Goal: Task Accomplishment & Management: Complete application form

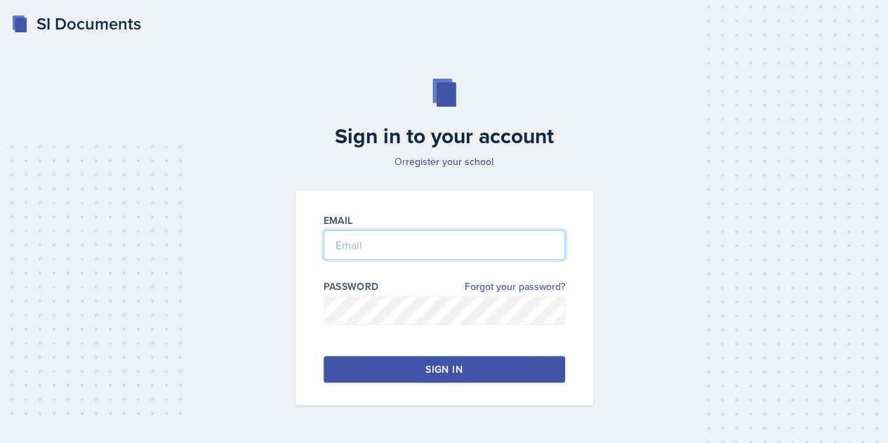
type input "[EMAIL_ADDRESS][DOMAIN_NAME]"
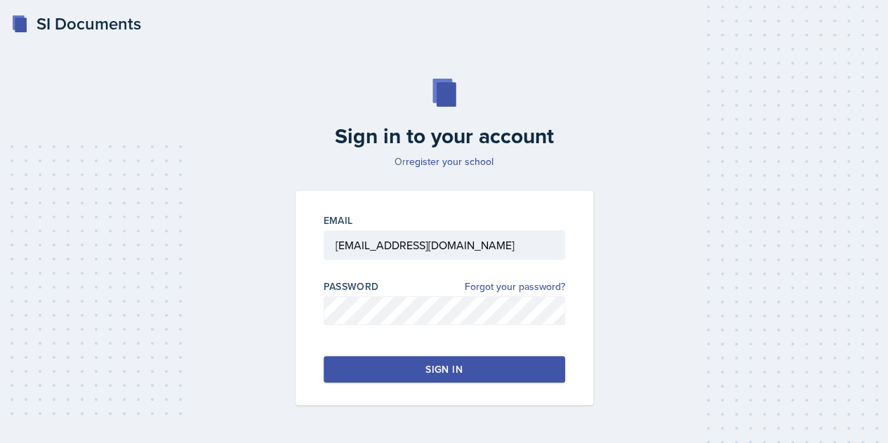
click at [511, 378] on button "Sign in" at bounding box center [444, 369] width 241 height 27
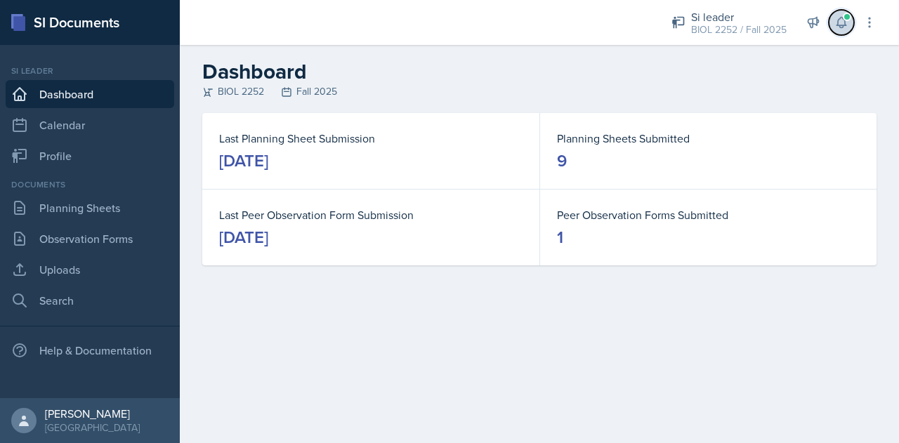
click at [844, 21] on icon at bounding box center [841, 22] width 14 height 14
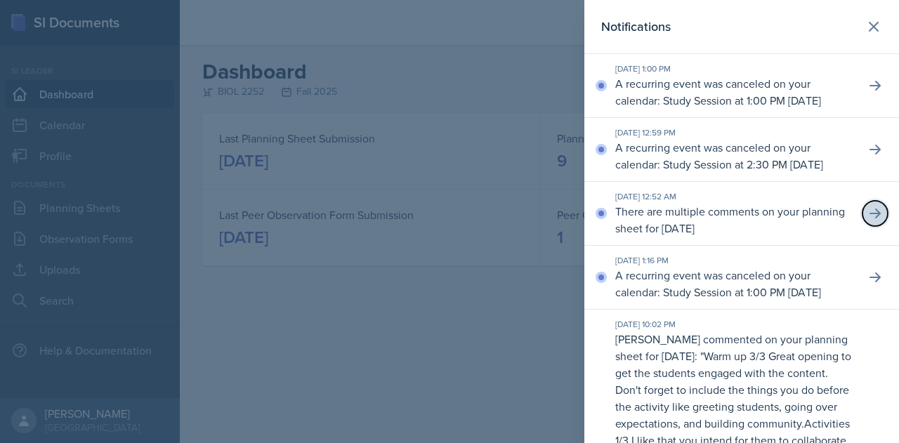
click at [868, 220] on icon at bounding box center [875, 213] width 14 height 14
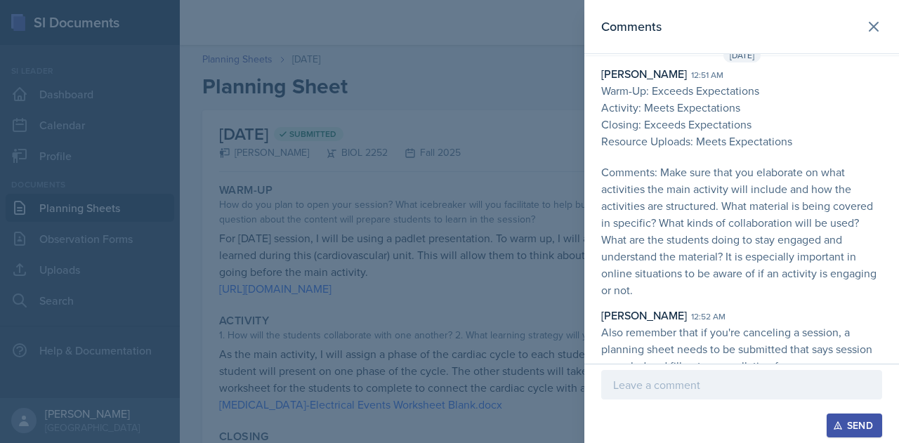
scroll to position [34, 0]
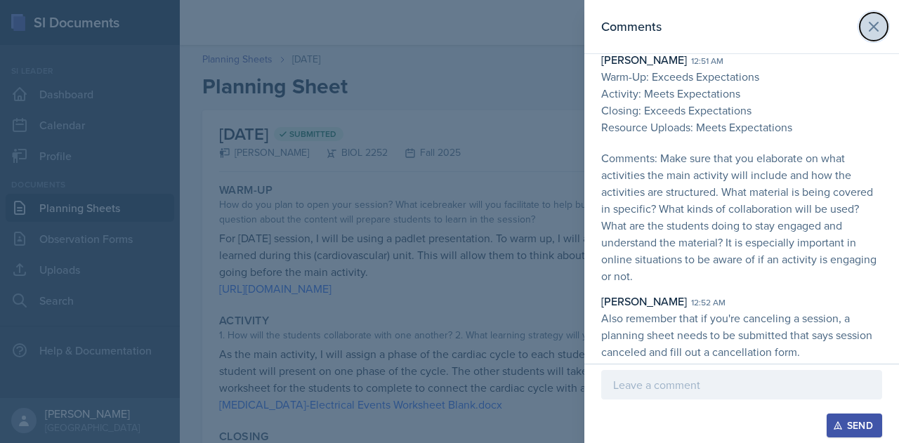
click at [865, 28] on icon at bounding box center [873, 26] width 17 height 17
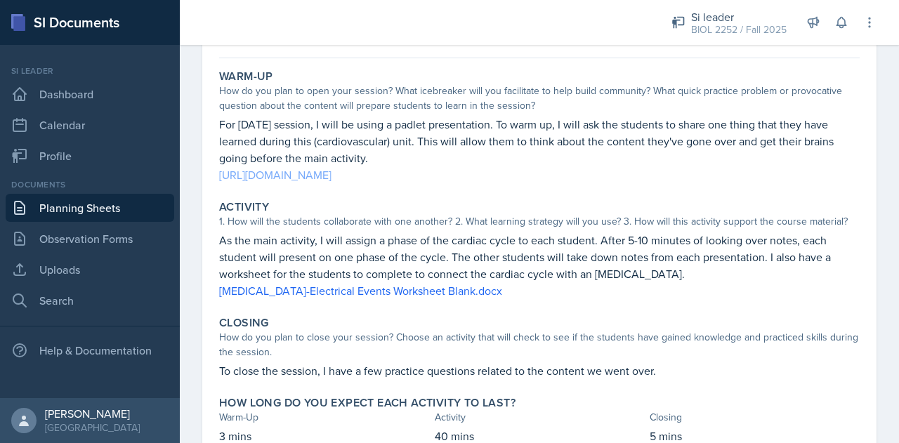
scroll to position [86, 0]
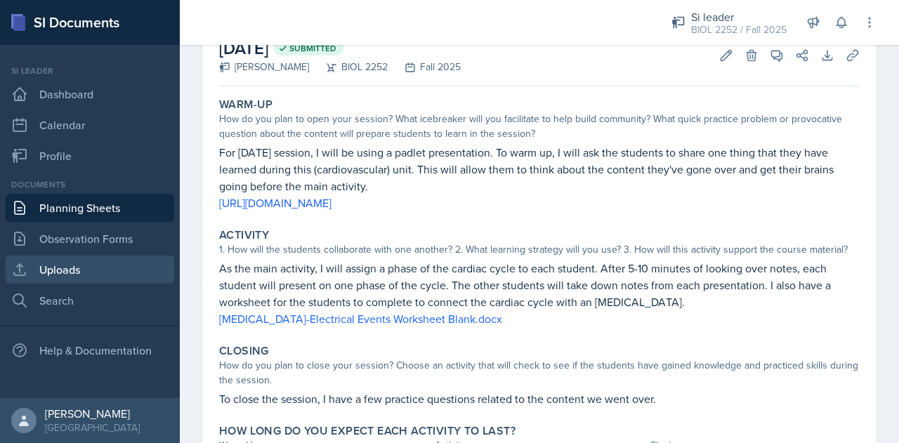
click at [59, 264] on link "Uploads" at bounding box center [90, 270] width 168 height 28
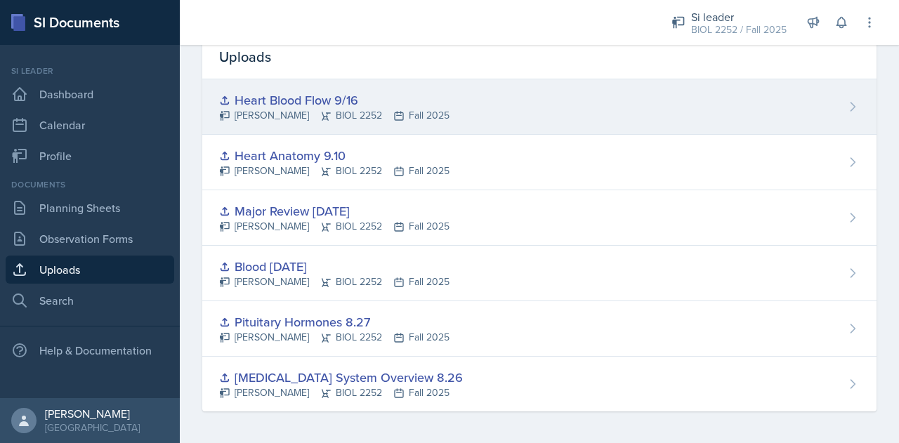
scroll to position [4, 0]
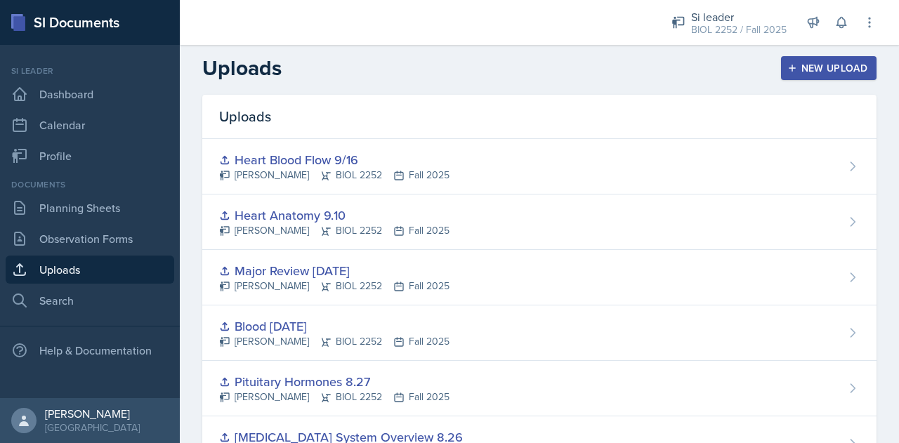
click at [816, 74] on div "New Upload" at bounding box center [829, 67] width 78 height 11
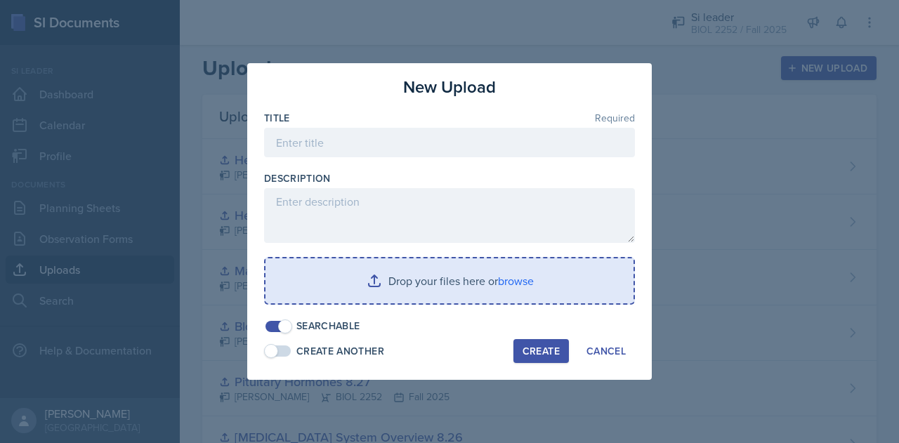
click at [522, 273] on input "file" at bounding box center [449, 280] width 368 height 45
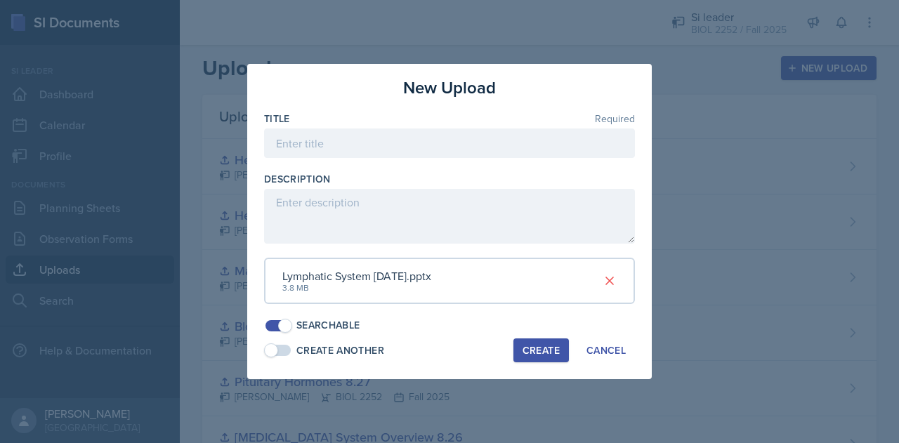
click at [548, 345] on div "Create" at bounding box center [540, 350] width 37 height 11
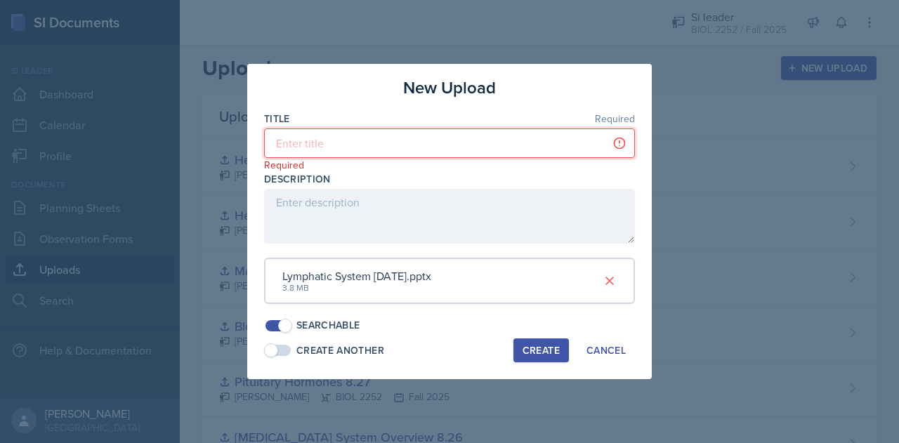
click at [466, 140] on input at bounding box center [449, 142] width 371 height 29
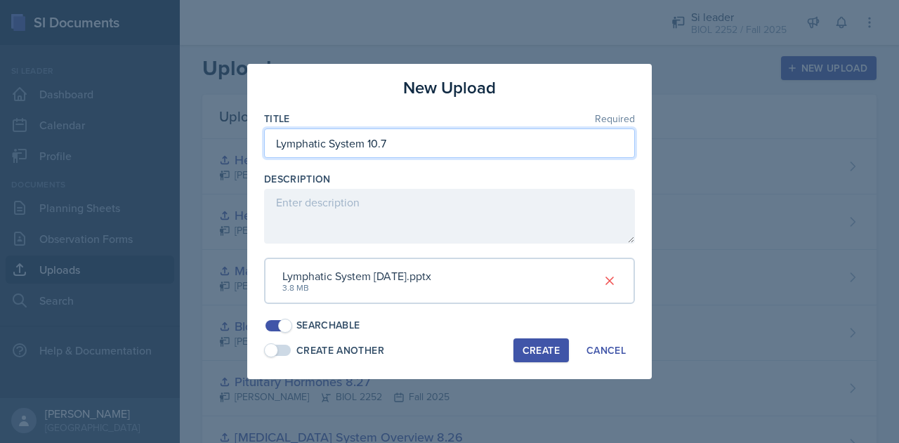
type input "Lymphatic System 10.7"
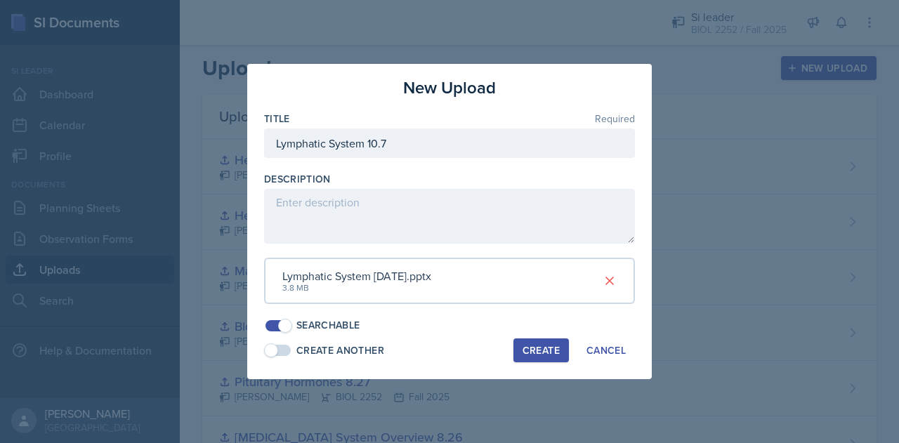
click at [537, 338] on button "Create" at bounding box center [540, 350] width 55 height 24
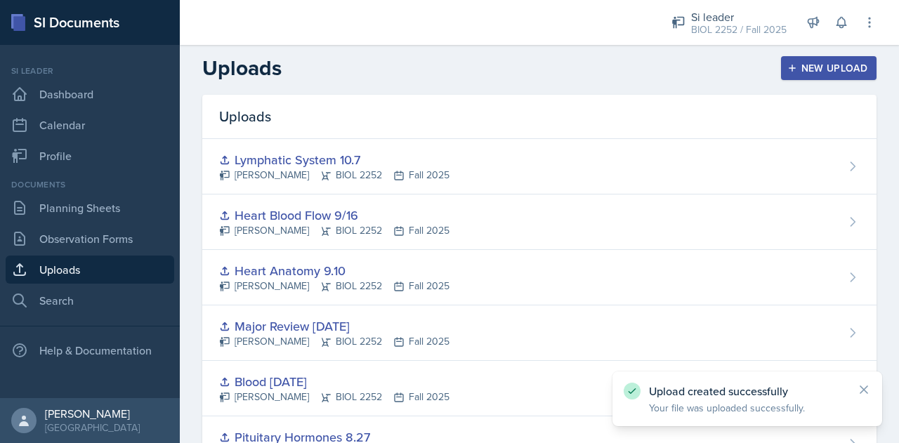
click at [796, 77] on button "New Upload" at bounding box center [829, 68] width 96 height 24
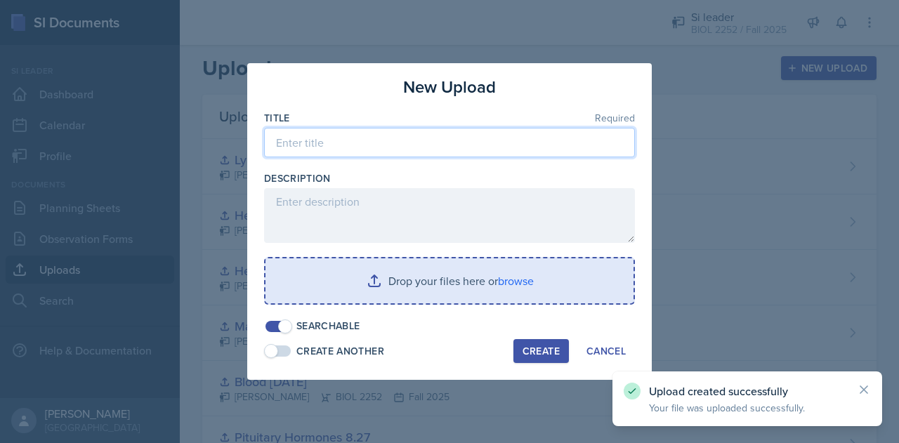
click at [571, 137] on input at bounding box center [449, 142] width 371 height 29
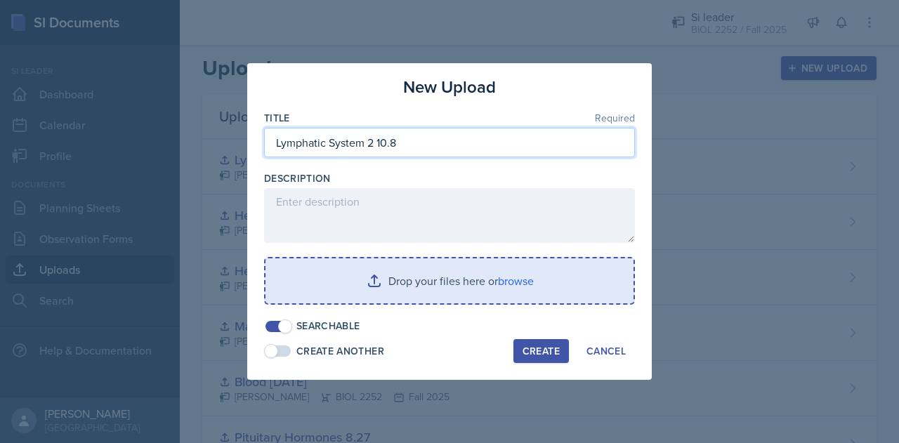
type input "Lymphatic System 2 10.8"
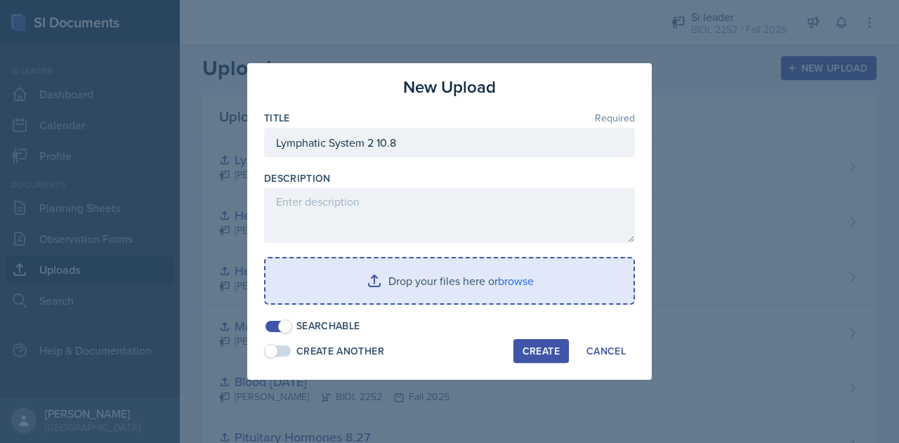
click at [549, 357] on div "Create" at bounding box center [540, 350] width 37 height 11
click at [515, 294] on input "file" at bounding box center [449, 280] width 368 height 45
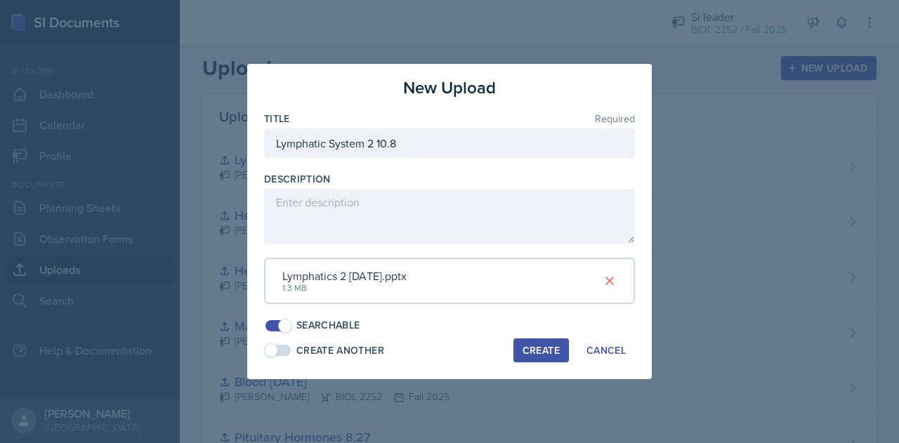
click at [531, 345] on div "Create" at bounding box center [540, 350] width 37 height 11
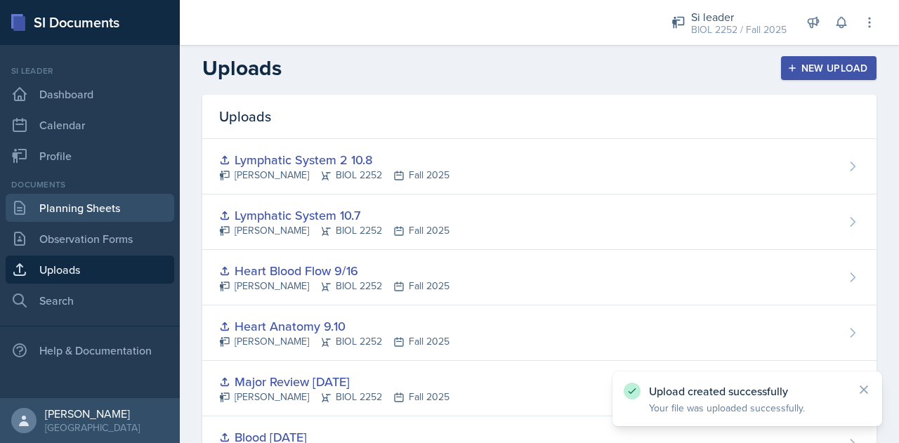
click at [123, 206] on link "Planning Sheets" at bounding box center [90, 208] width 168 height 28
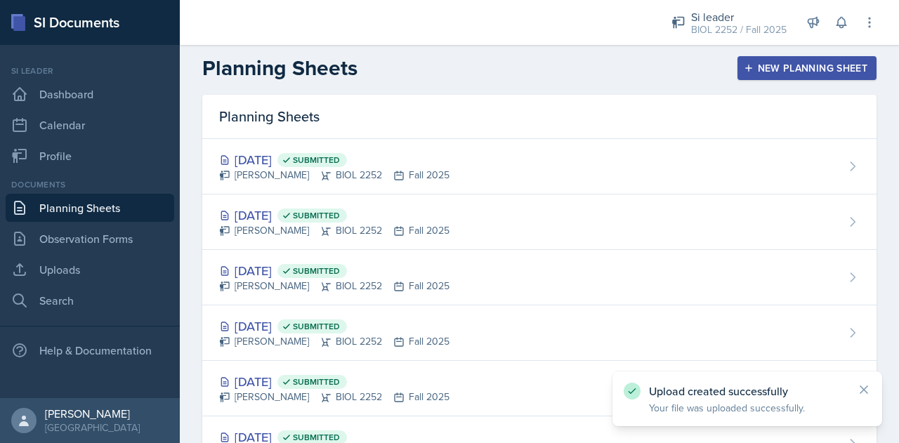
click at [757, 77] on button "New Planning Sheet" at bounding box center [806, 68] width 139 height 24
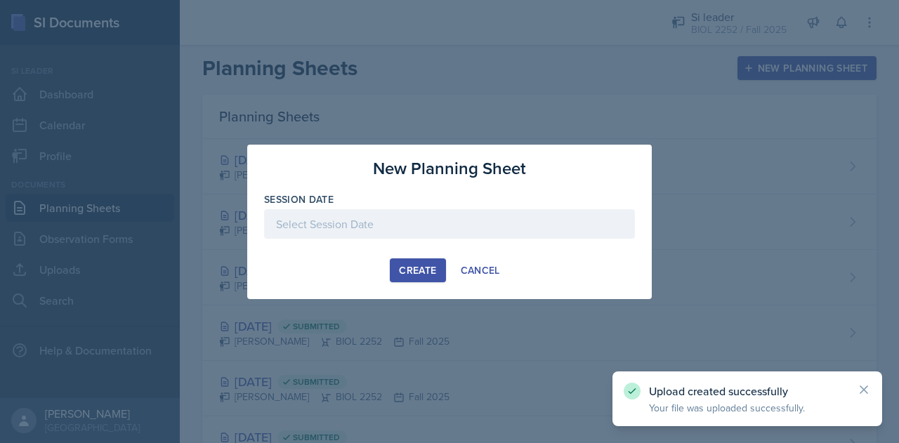
click at [381, 217] on div at bounding box center [449, 223] width 371 height 29
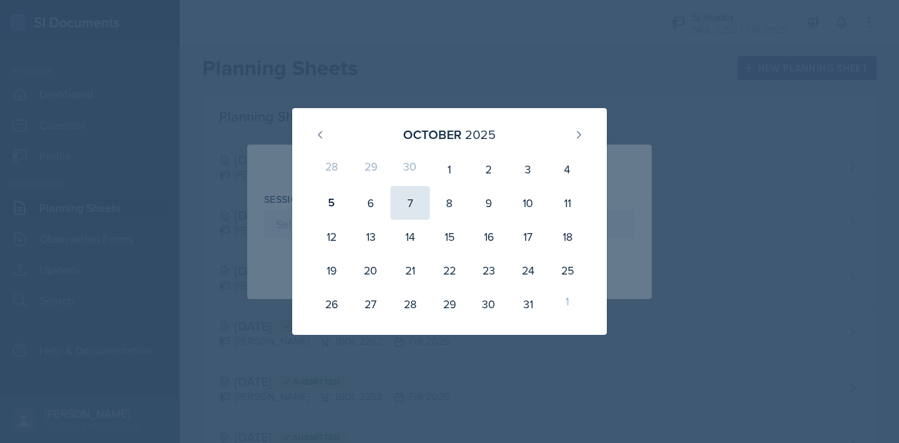
click at [425, 213] on div "7" at bounding box center [409, 203] width 39 height 34
type input "[DATE]"
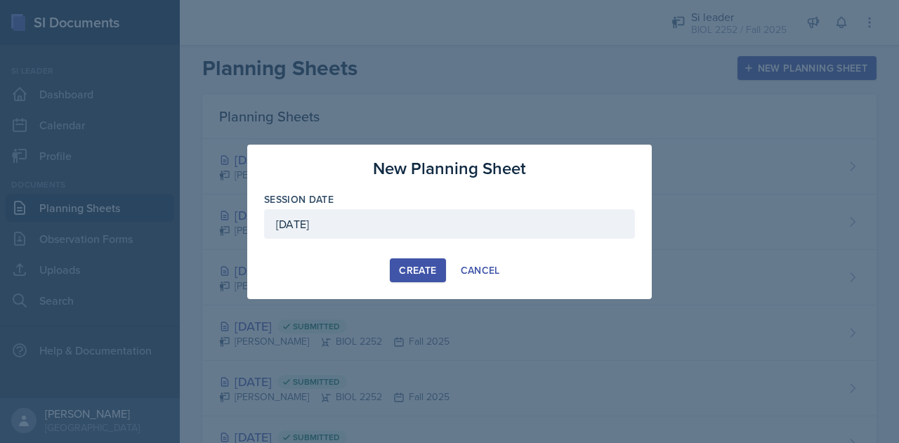
click at [404, 270] on div "Create" at bounding box center [417, 270] width 37 height 11
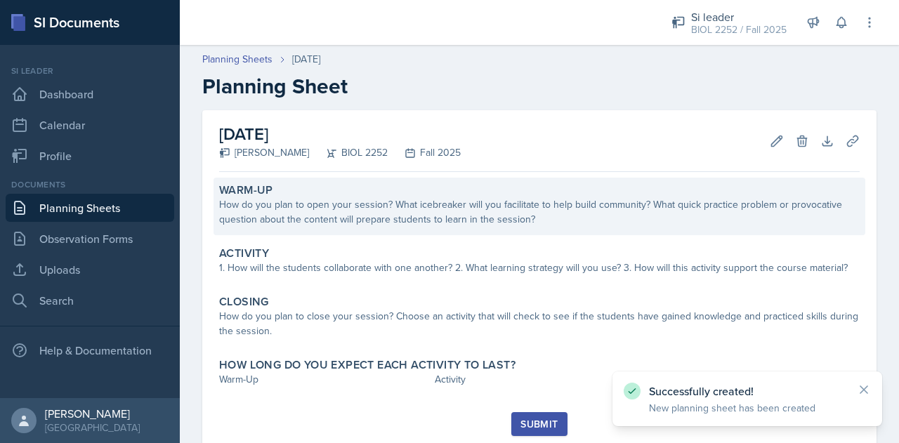
click at [409, 207] on div "How do you plan to open your session? What icebreaker will you facilitate to he…" at bounding box center [539, 211] width 640 height 29
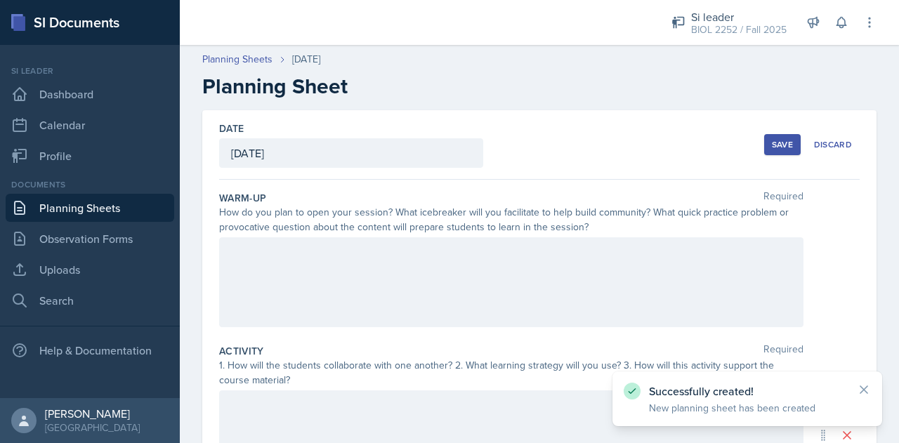
click at [425, 253] on div at bounding box center [511, 282] width 584 height 90
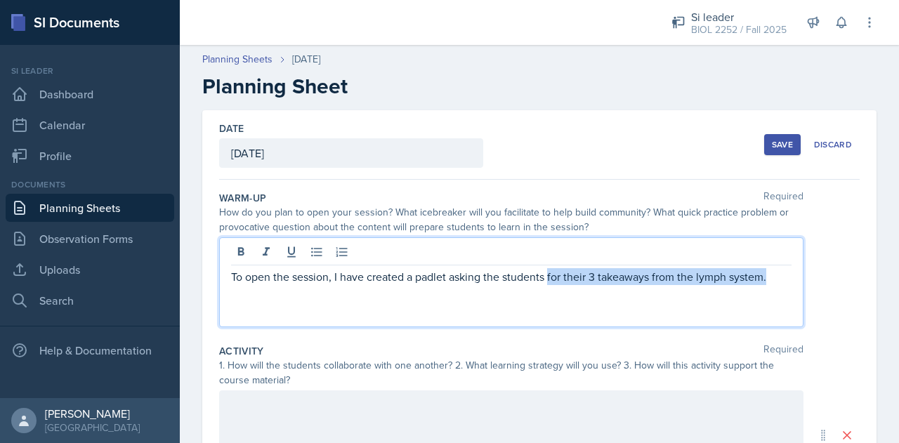
drag, startPoint x: 549, startPoint y: 277, endPoint x: 795, endPoint y: 277, distance: 245.7
click at [795, 277] on div "To open the session, I have created a padlet asking the students for their 3 ta…" at bounding box center [539, 282] width 640 height 90
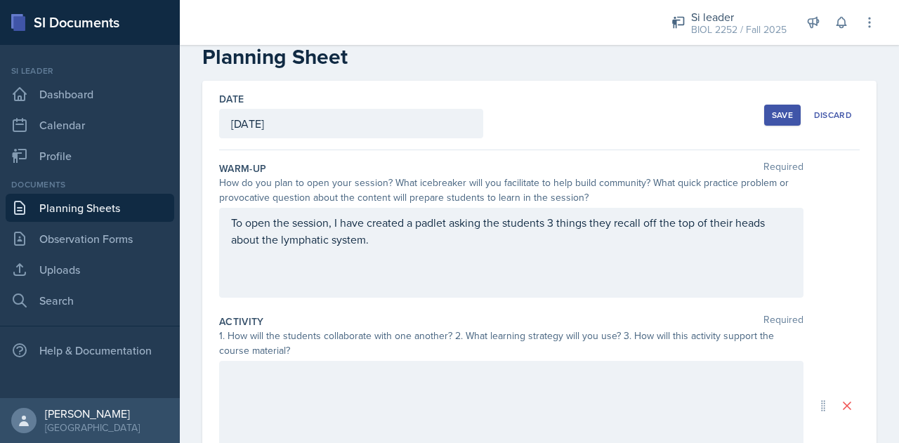
click at [517, 391] on div at bounding box center [511, 406] width 584 height 90
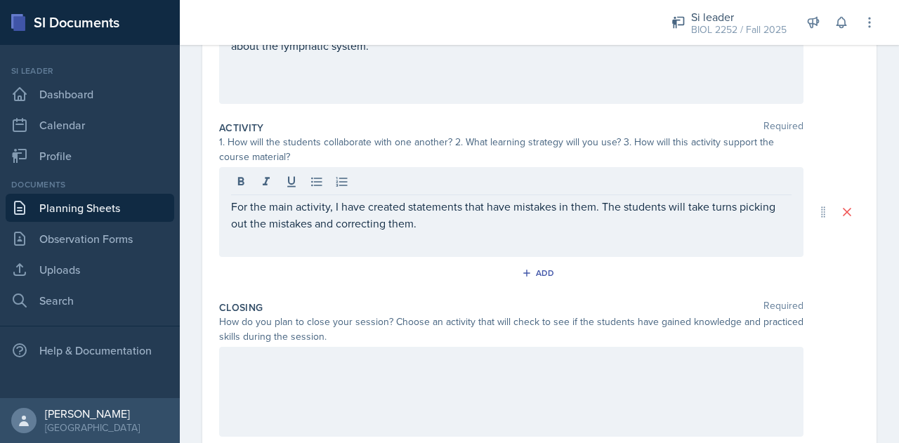
click at [430, 384] on div at bounding box center [511, 392] width 584 height 90
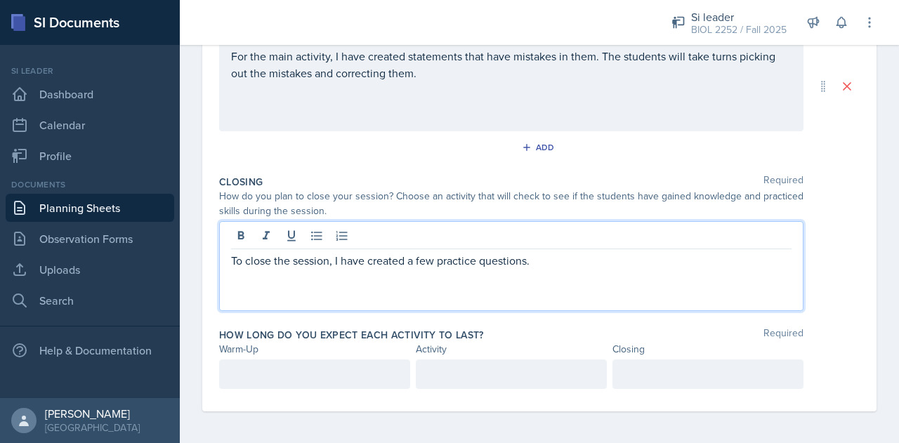
click at [320, 369] on p at bounding box center [314, 374] width 167 height 17
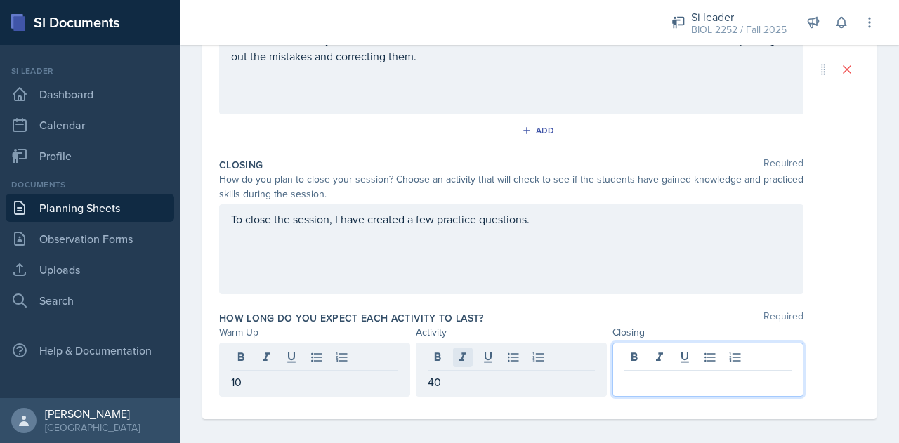
scroll to position [366, 0]
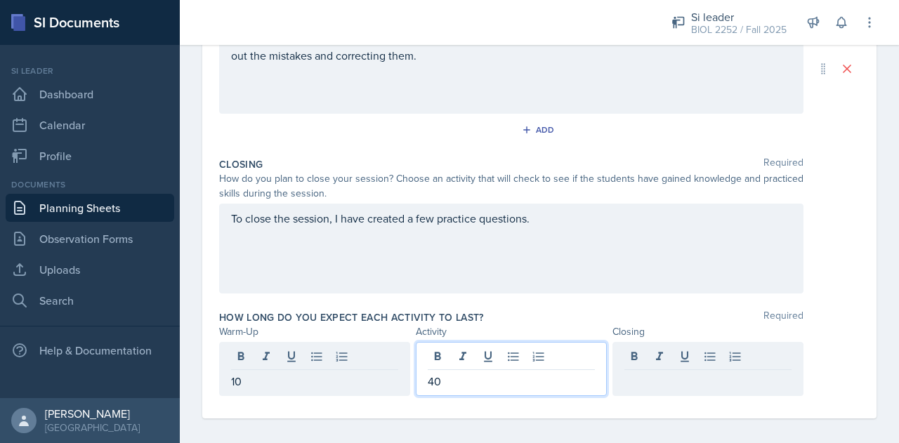
click at [480, 374] on p "40" at bounding box center [510, 381] width 167 height 17
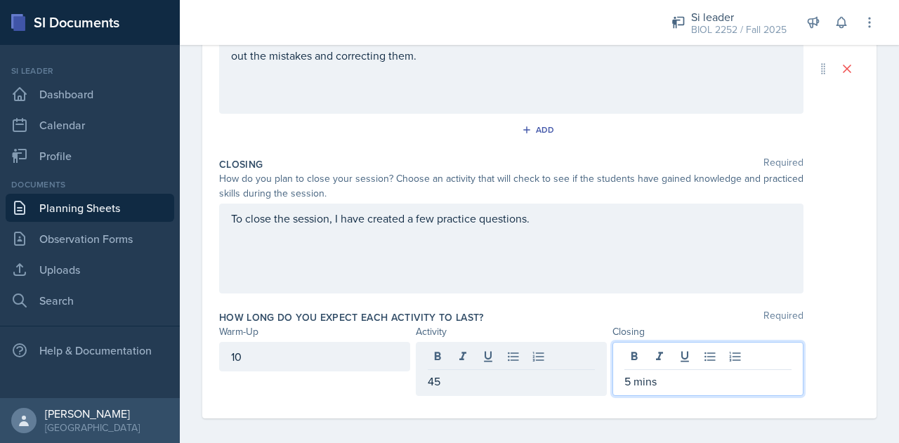
click at [460, 385] on p "45" at bounding box center [510, 381] width 167 height 17
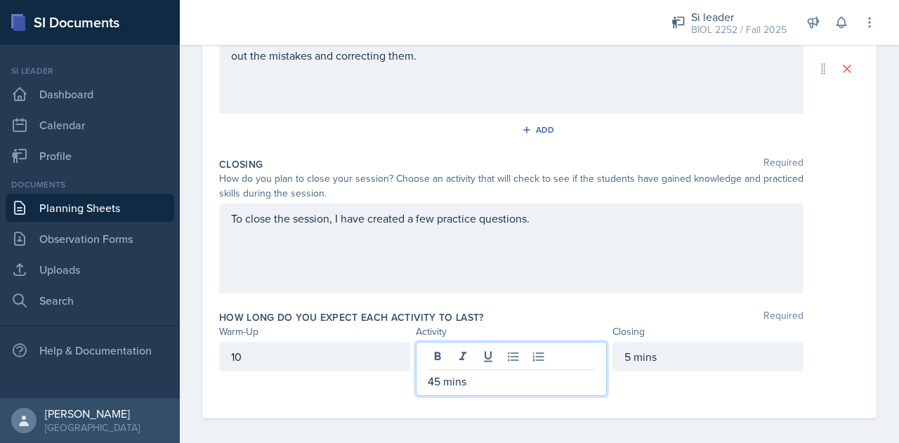
click at [372, 357] on div "10" at bounding box center [314, 356] width 191 height 29
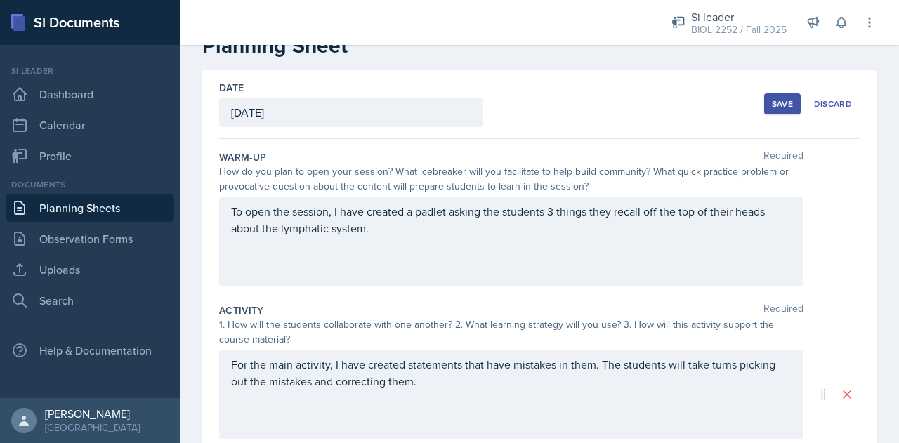
scroll to position [35, 0]
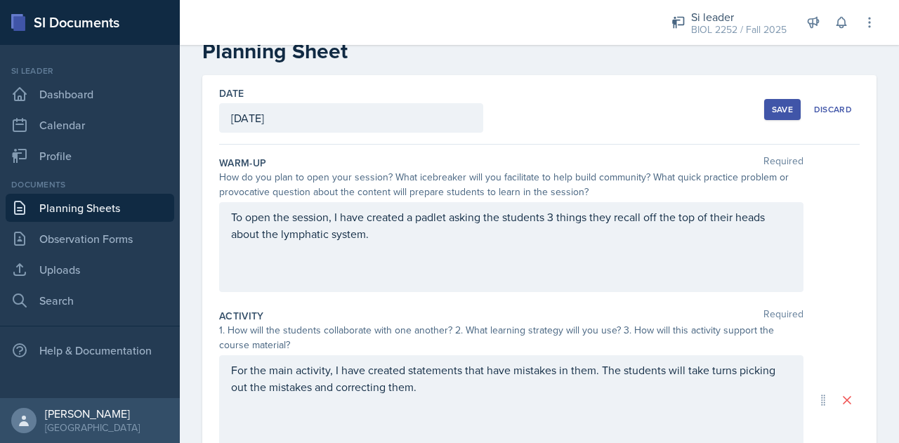
click at [771, 107] on div "Save" at bounding box center [781, 109] width 21 height 11
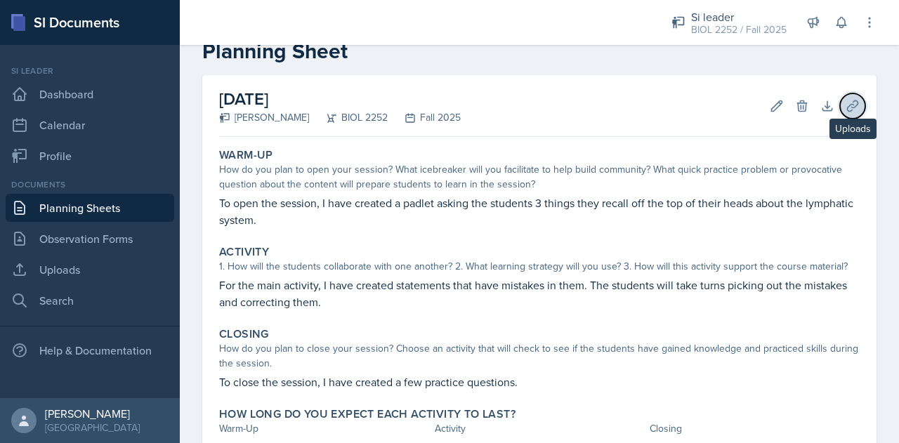
click at [845, 100] on icon at bounding box center [852, 106] width 14 height 14
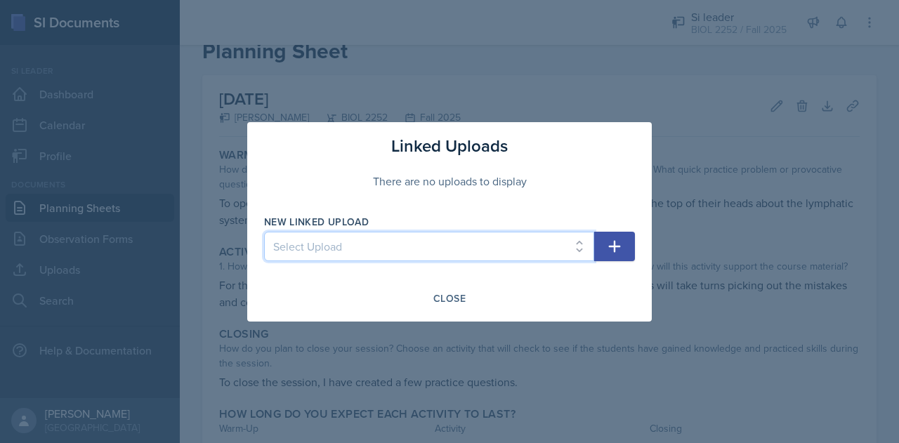
click at [538, 242] on select "Select Upload [MEDICAL_DATA] System Overview 8.26 [MEDICAL_DATA] Hormones 8.27 …" at bounding box center [429, 246] width 330 height 29
select select "079fd85b-8ea5-49e0-8ef4-6e0eb5572ff0"
click at [264, 232] on select "Select Upload [MEDICAL_DATA] System Overview 8.26 [MEDICAL_DATA] Hormones 8.27 …" at bounding box center [429, 246] width 330 height 29
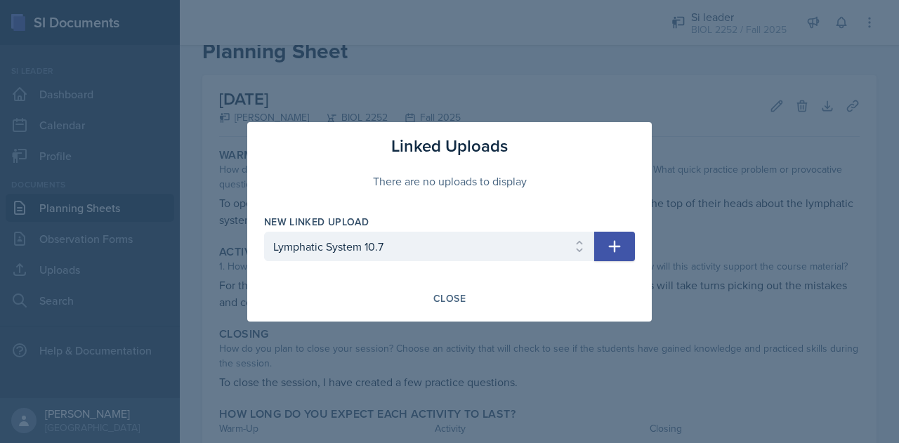
click at [614, 252] on icon "button" at bounding box center [615, 246] width 12 height 12
select select
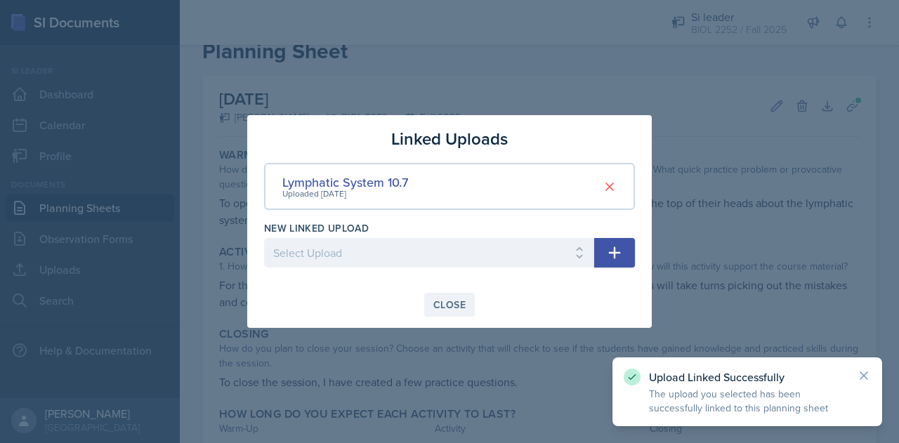
click at [459, 305] on div "Close" at bounding box center [449, 304] width 32 height 11
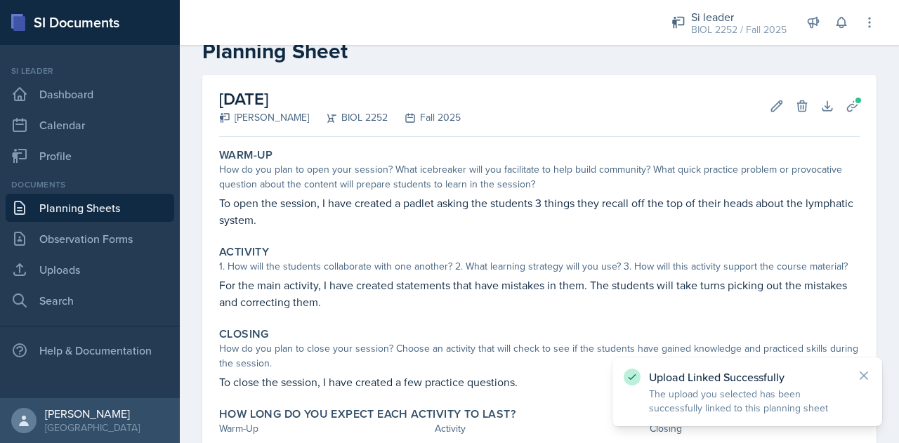
scroll to position [143, 0]
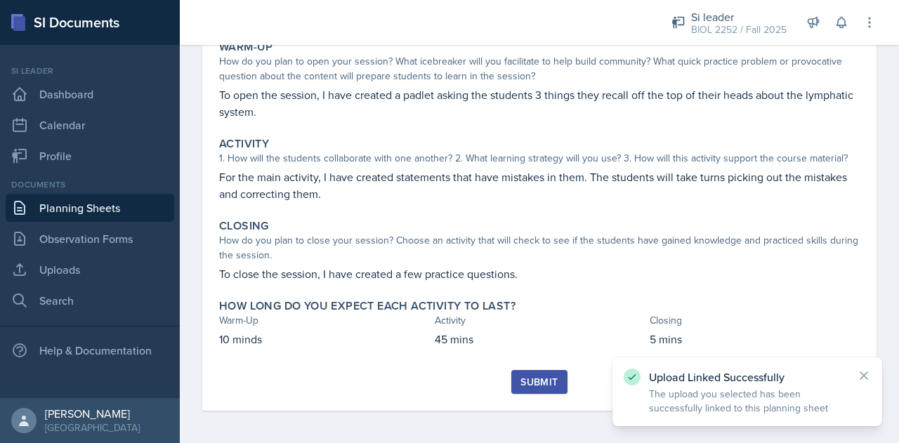
click at [526, 376] on div "Submit" at bounding box center [538, 381] width 37 height 11
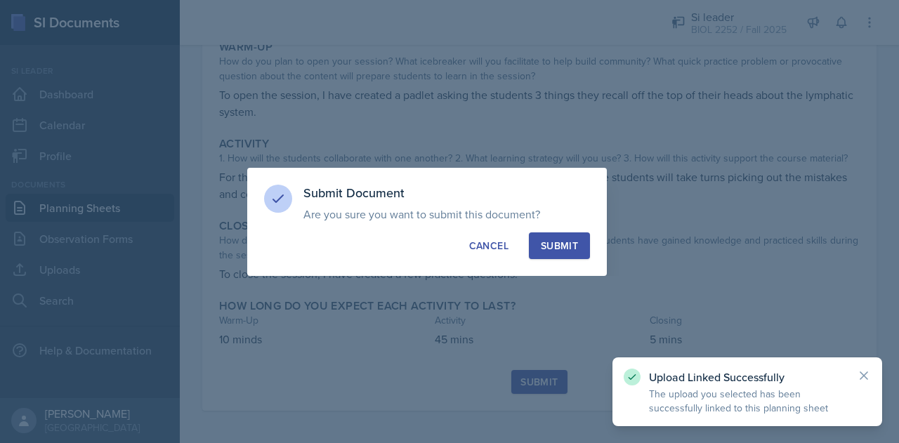
click at [557, 241] on div "Submit" at bounding box center [559, 246] width 37 height 14
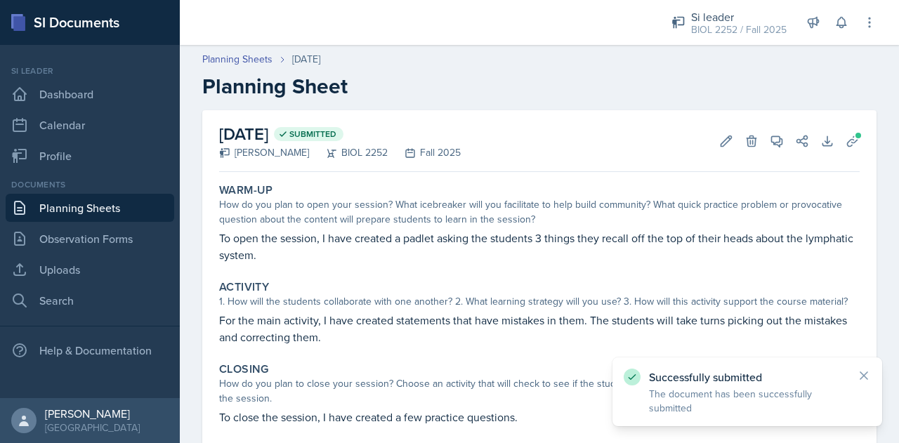
scroll to position [103, 0]
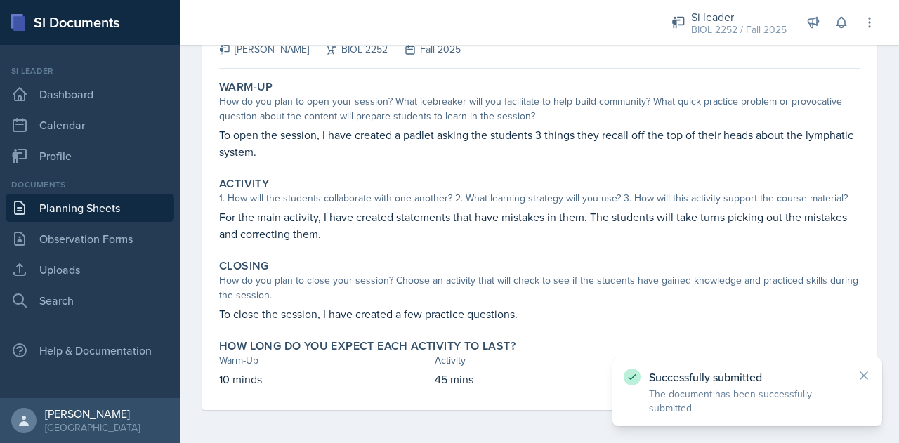
click at [117, 208] on link "Planning Sheets" at bounding box center [90, 208] width 168 height 28
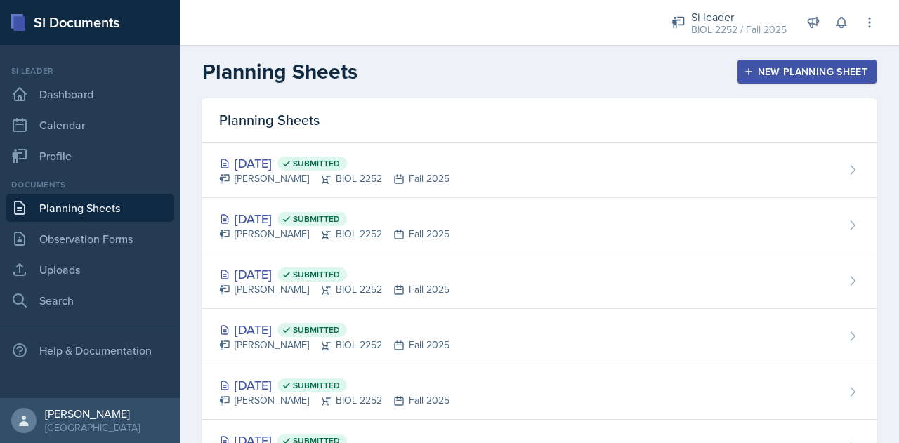
click at [811, 77] on div "New Planning Sheet" at bounding box center [806, 71] width 121 height 11
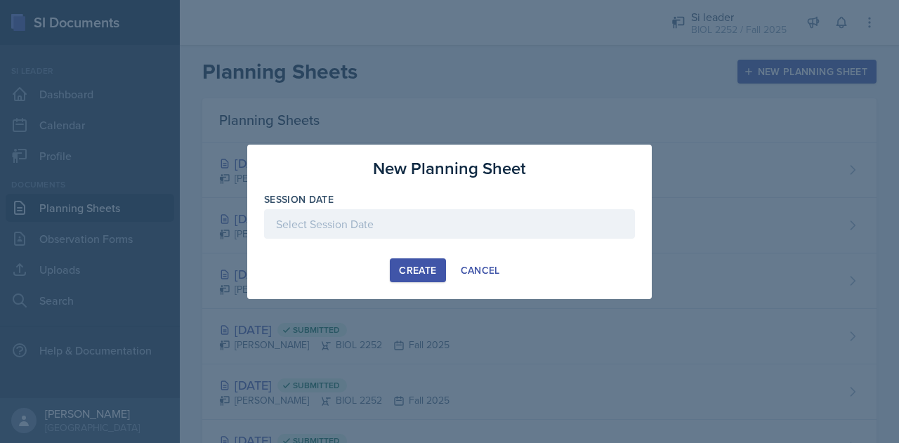
click at [486, 241] on div at bounding box center [449, 246] width 371 height 14
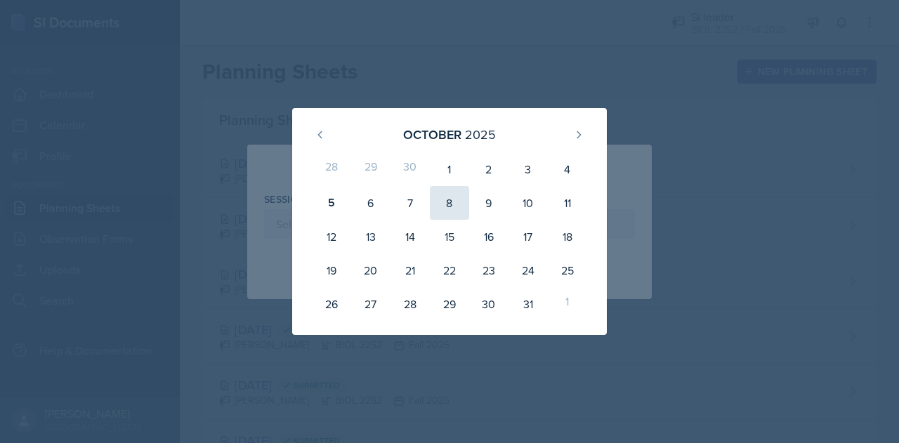
click at [454, 200] on div "8" at bounding box center [449, 203] width 39 height 34
type input "[DATE]"
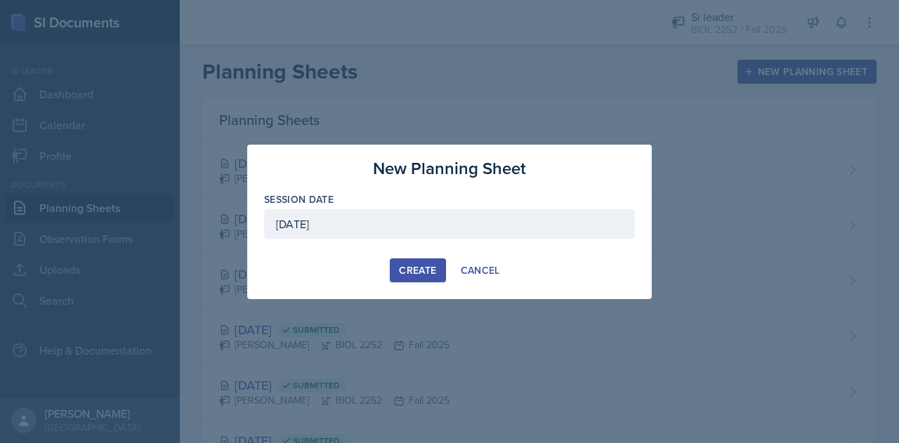
click at [420, 265] on div "Create" at bounding box center [417, 270] width 37 height 11
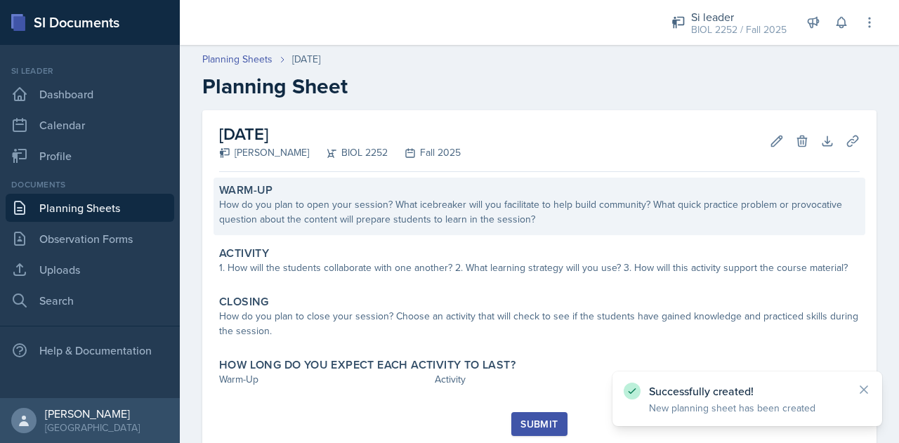
click at [455, 213] on div "How do you plan to open your session? What icebreaker will you facilitate to he…" at bounding box center [539, 211] width 640 height 29
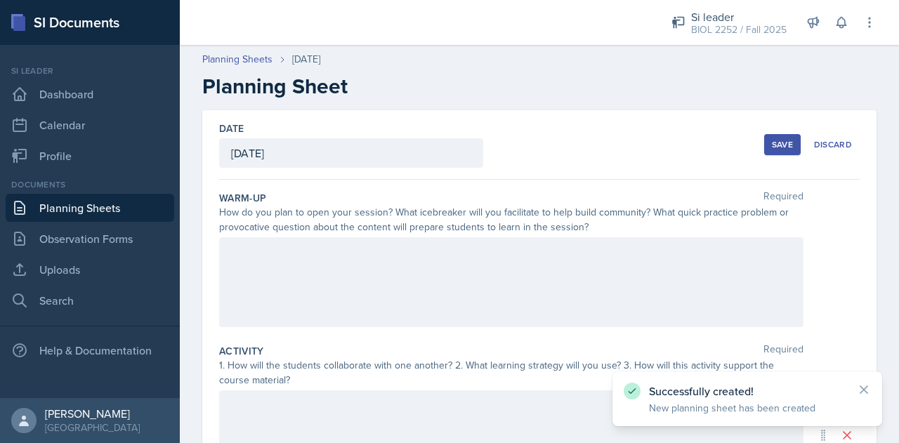
click at [458, 279] on div at bounding box center [511, 282] width 584 height 90
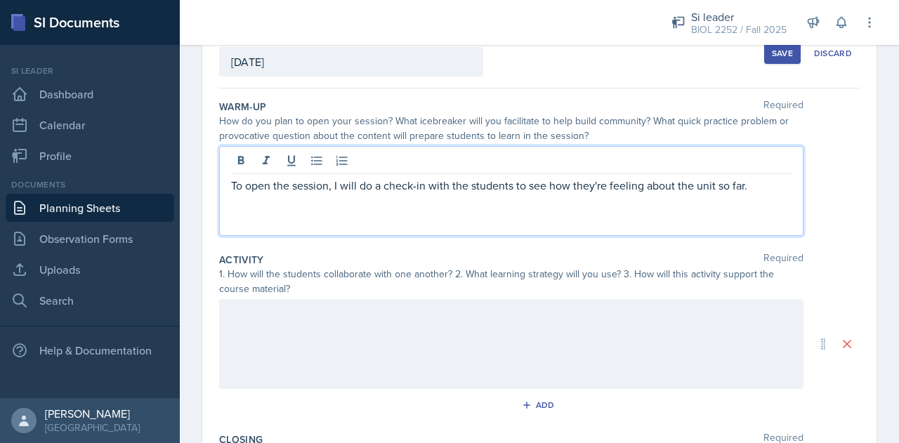
click at [434, 299] on div at bounding box center [511, 344] width 584 height 90
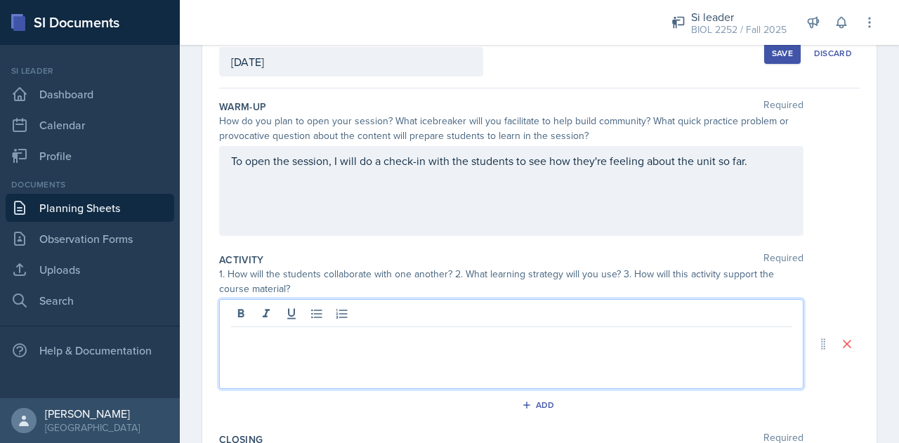
scroll to position [115, 0]
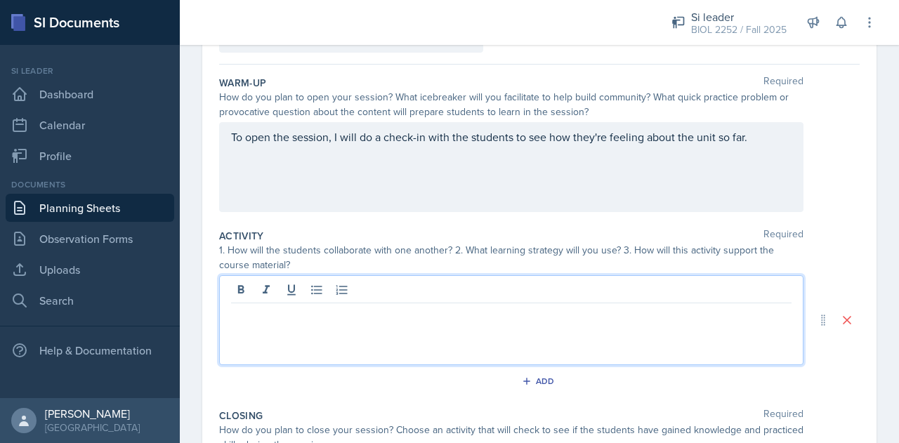
click at [750, 152] on div "To open the session, I will do a check-in with the students to see how they're …" at bounding box center [511, 167] width 584 height 90
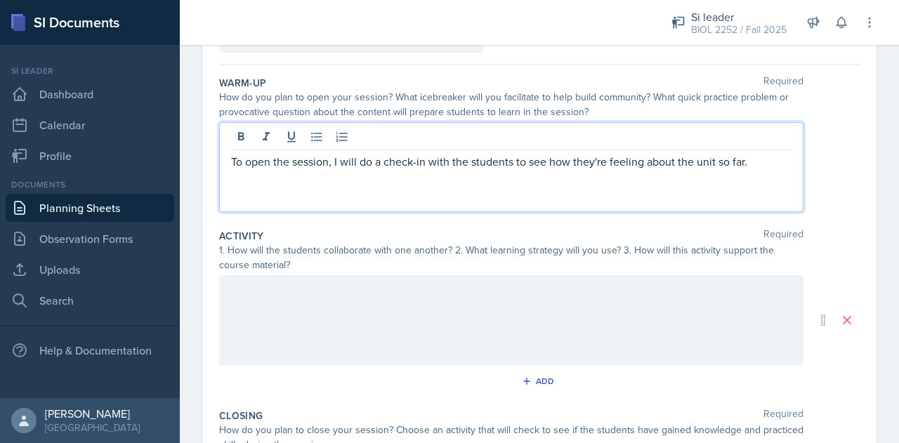
scroll to position [140, 0]
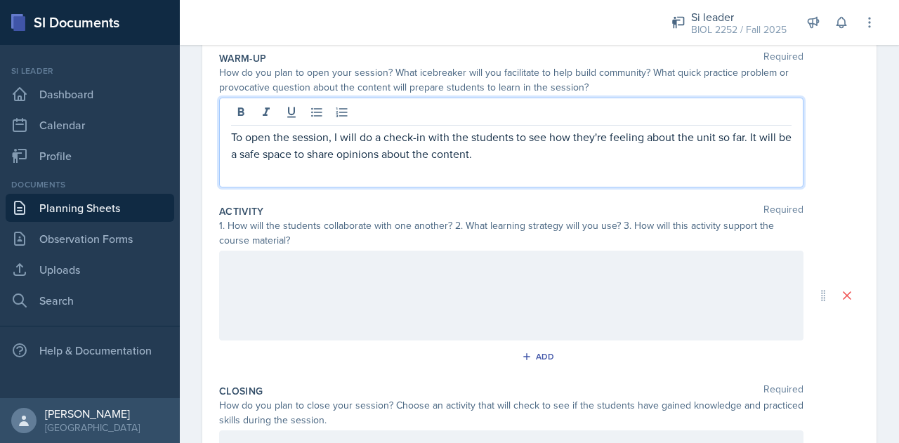
click at [562, 291] on div at bounding box center [511, 296] width 584 height 90
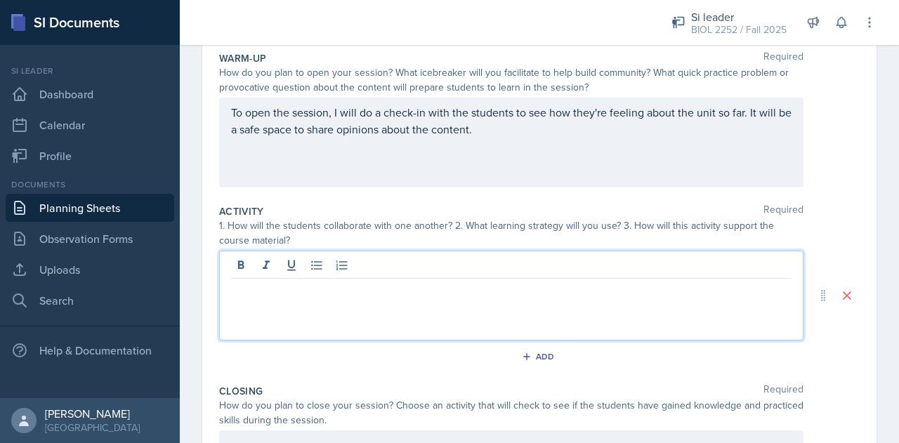
scroll to position [164, 0]
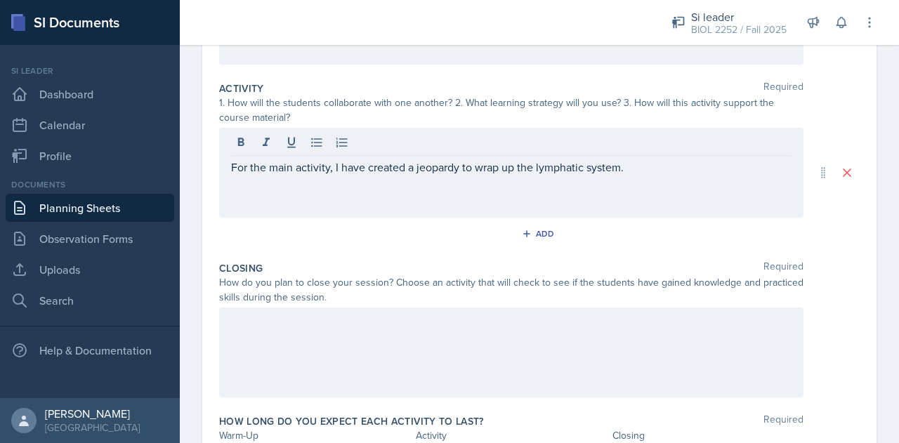
click at [513, 321] on p at bounding box center [511, 322] width 560 height 17
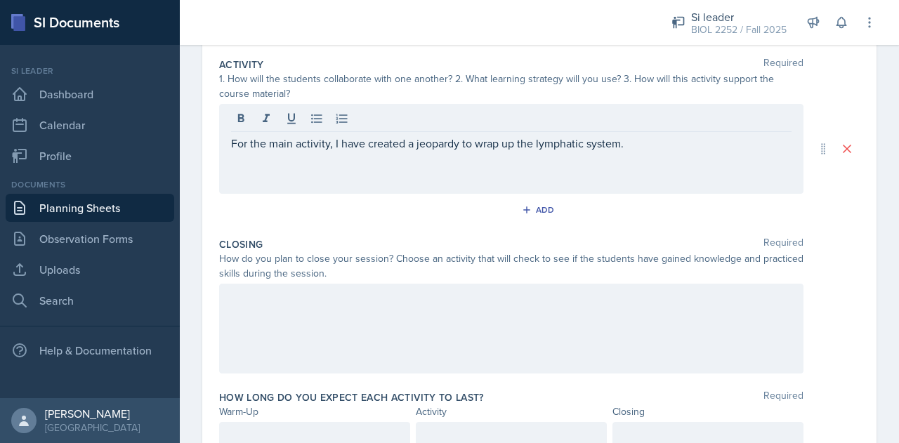
click at [513, 307] on p at bounding box center [511, 298] width 560 height 17
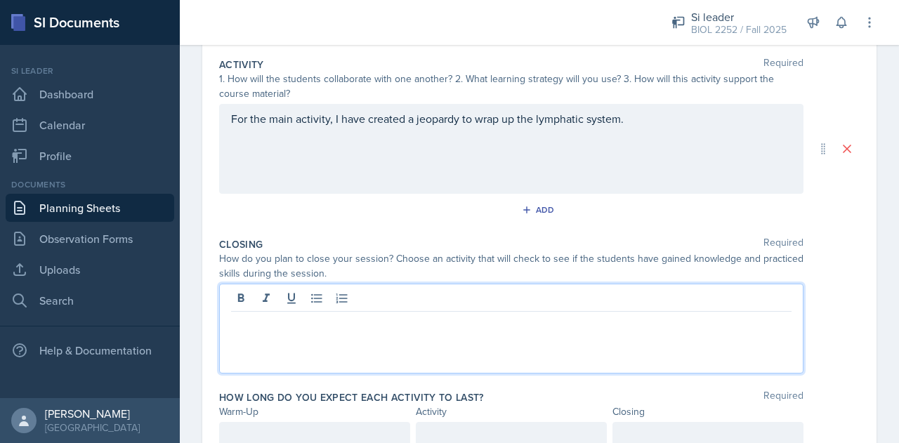
click at [513, 321] on p at bounding box center [511, 322] width 560 height 17
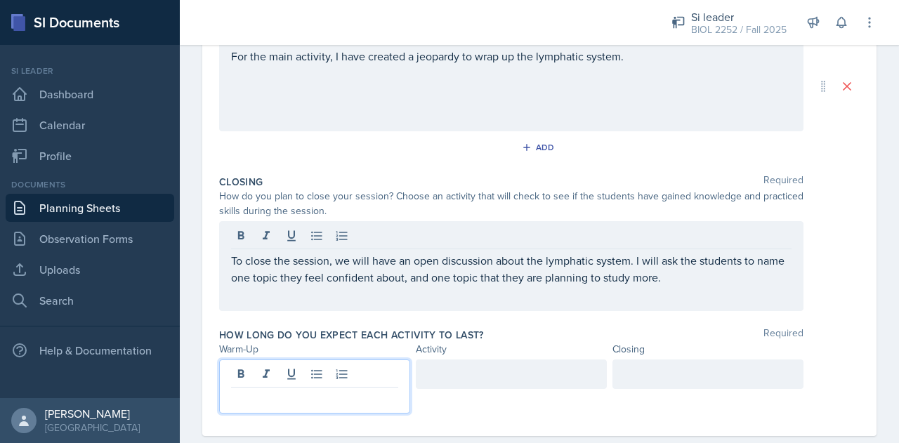
click at [334, 390] on p at bounding box center [314, 398] width 167 height 17
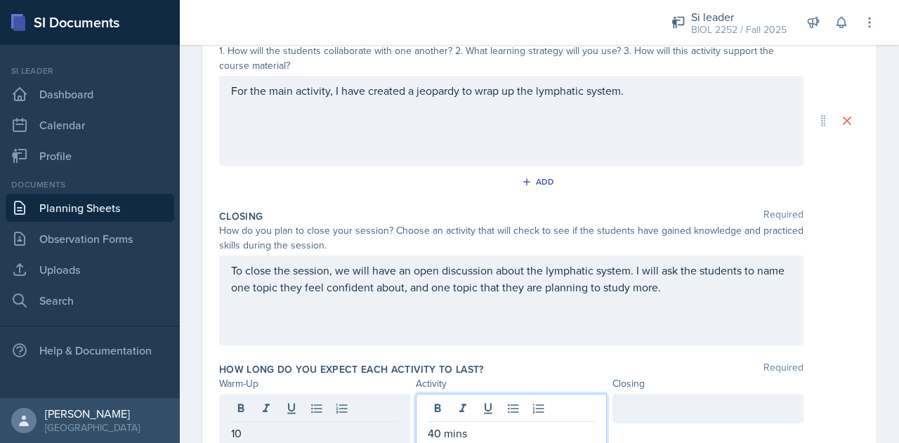
scroll to position [350, 0]
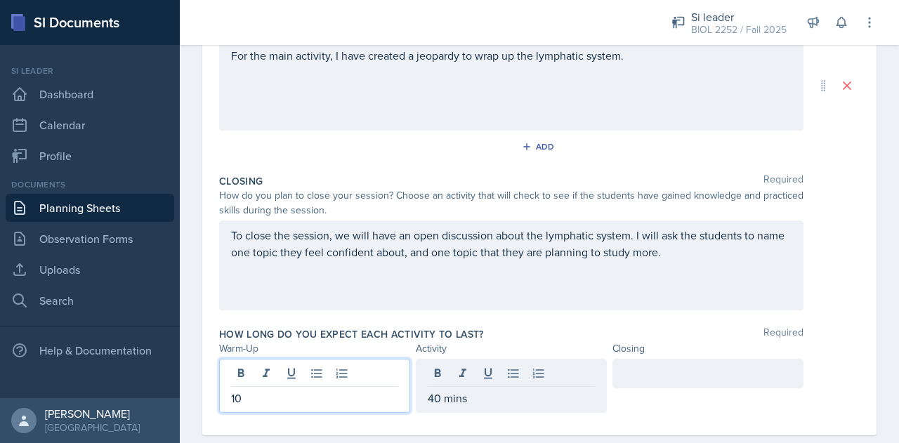
click at [310, 390] on p "10" at bounding box center [314, 398] width 167 height 17
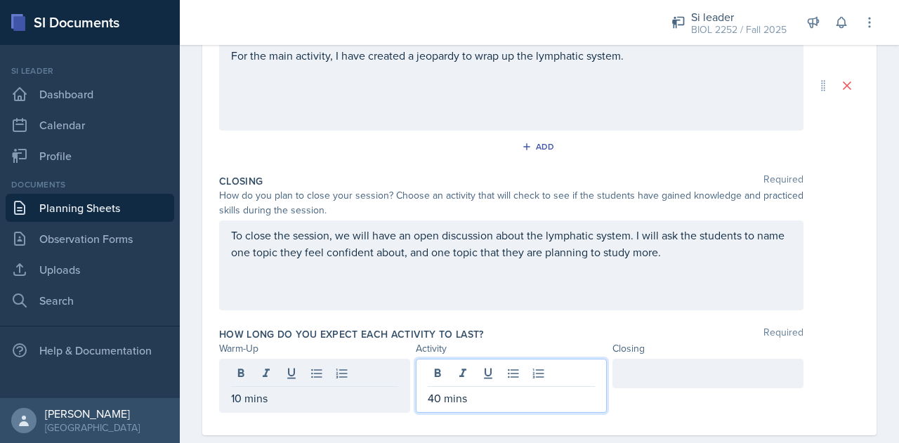
scroll to position [373, 0]
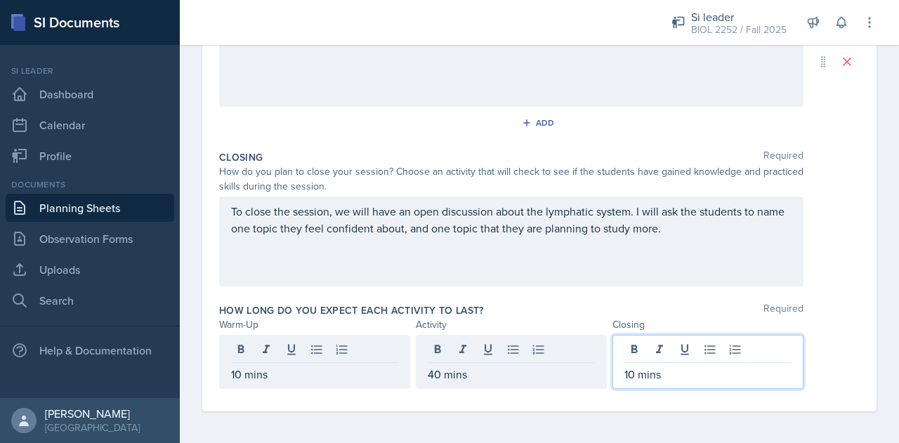
click at [433, 376] on p "40 mins" at bounding box center [510, 374] width 167 height 17
drag, startPoint x: 626, startPoint y: 350, endPoint x: 596, endPoint y: 348, distance: 30.3
click at [596, 348] on div "10 mins 45 mins 10 mins" at bounding box center [511, 362] width 584 height 54
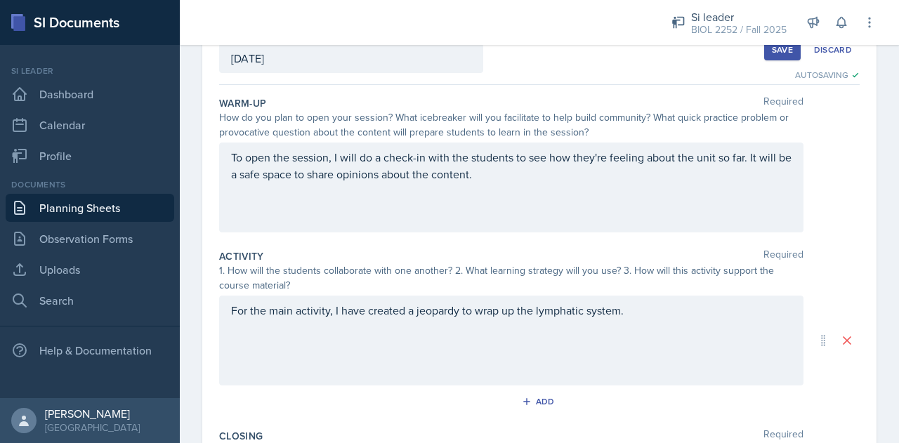
scroll to position [0, 0]
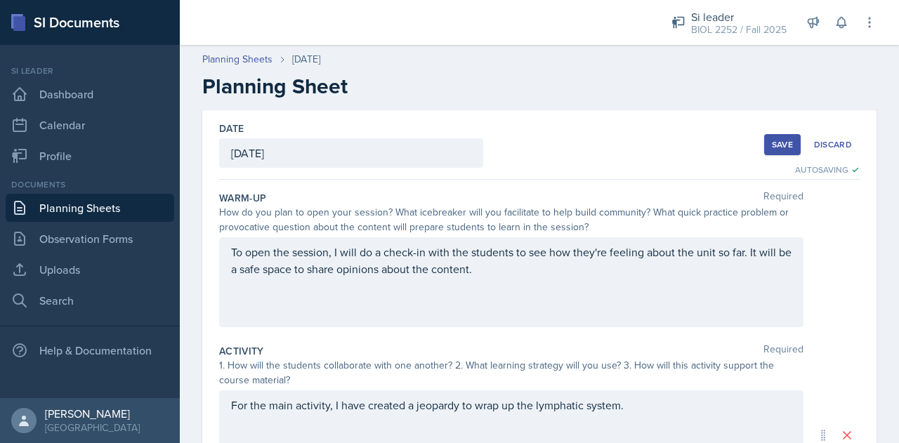
click at [764, 145] on button "Save" at bounding box center [782, 144] width 37 height 21
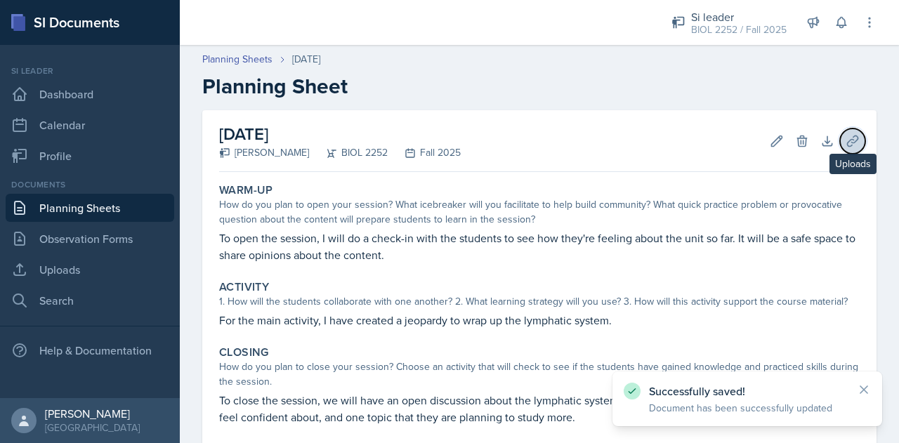
click at [840, 135] on button "Uploads" at bounding box center [852, 140] width 25 height 25
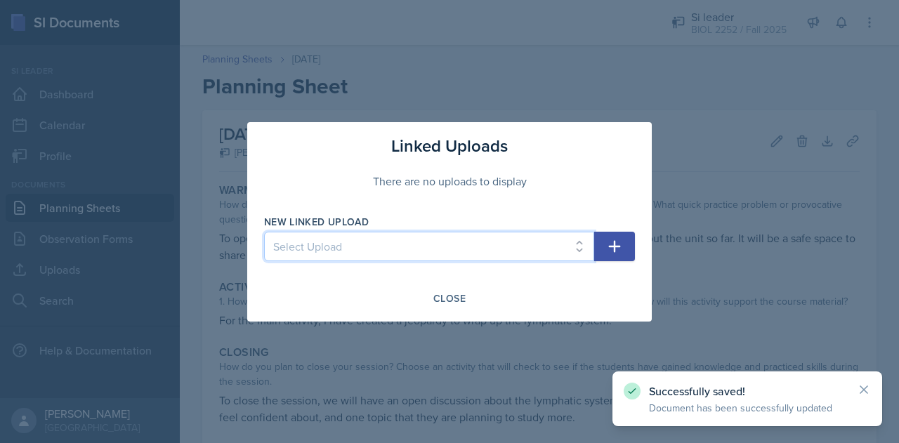
click at [455, 248] on select "Select Upload [MEDICAL_DATA] System Overview 8.26 [MEDICAL_DATA] Hormones 8.27 …" at bounding box center [429, 246] width 330 height 29
select select "f959b712-1b19-49a1-8601-5815e77febd6"
click at [264, 232] on select "Select Upload [MEDICAL_DATA] System Overview 8.26 [MEDICAL_DATA] Hormones 8.27 …" at bounding box center [429, 246] width 330 height 29
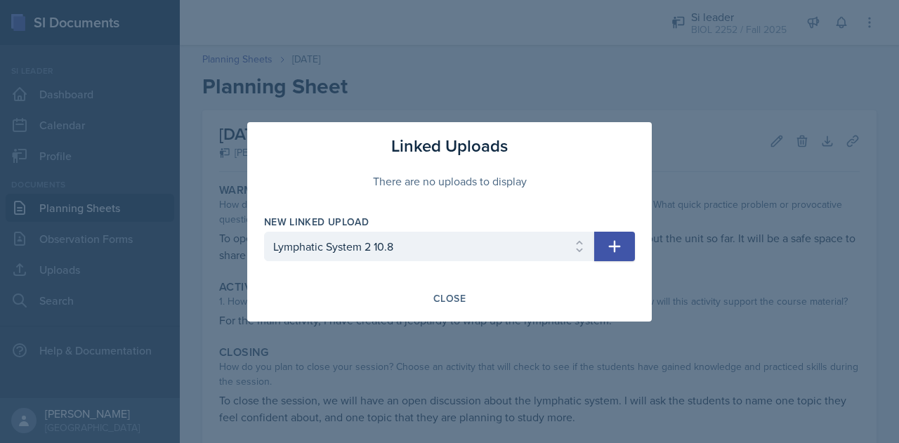
click at [606, 239] on icon "button" at bounding box center [614, 246] width 17 height 17
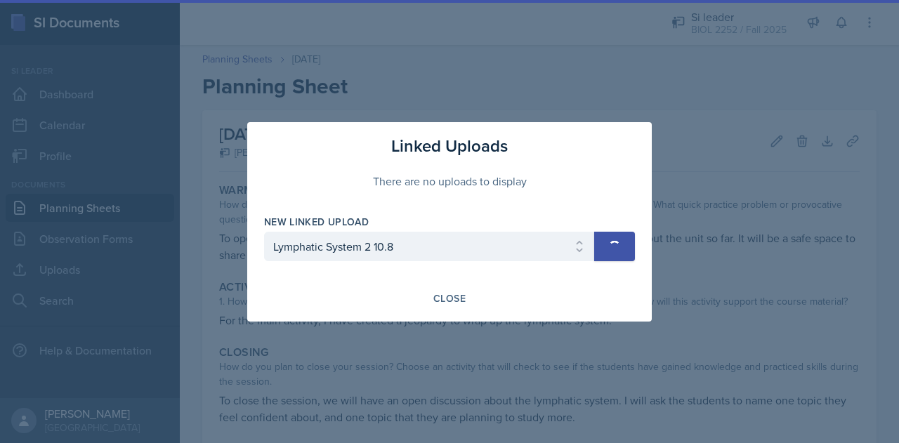
select select
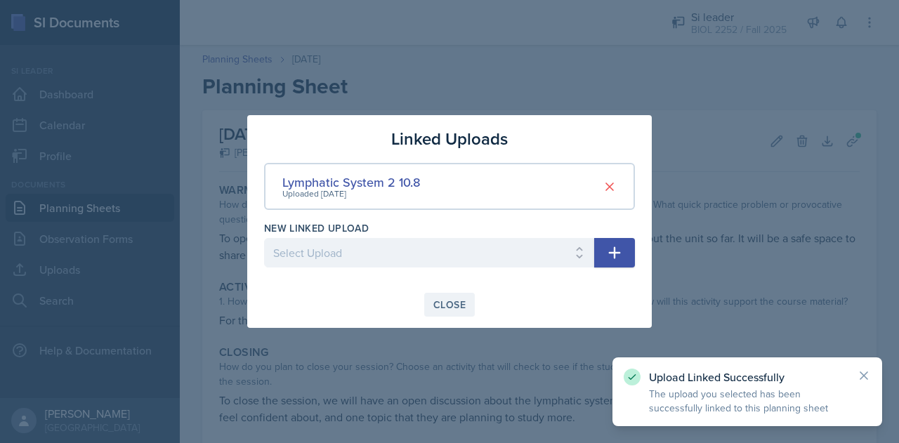
click at [470, 294] on button "Close" at bounding box center [449, 305] width 51 height 24
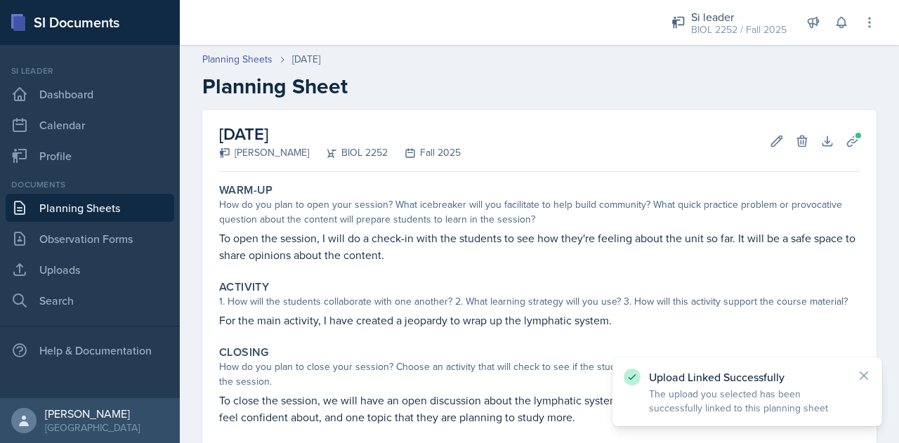
scroll to position [143, 0]
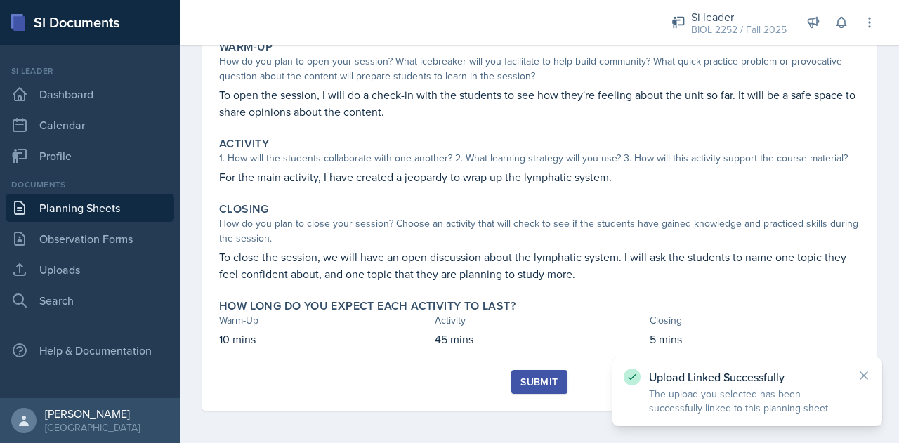
click at [538, 376] on div "Submit" at bounding box center [538, 381] width 37 height 11
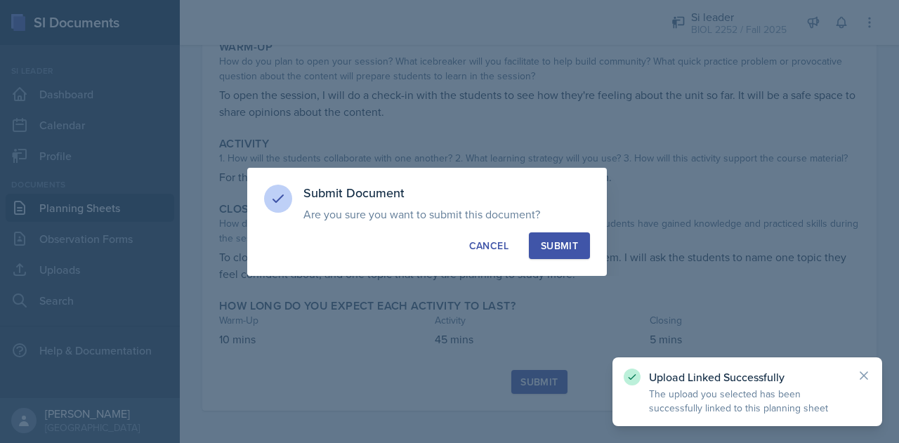
click at [570, 245] on div "Submit" at bounding box center [559, 246] width 37 height 14
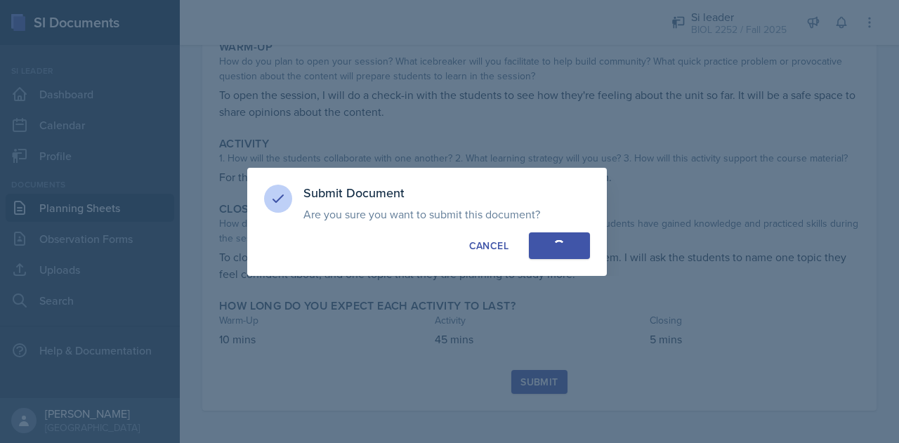
scroll to position [103, 0]
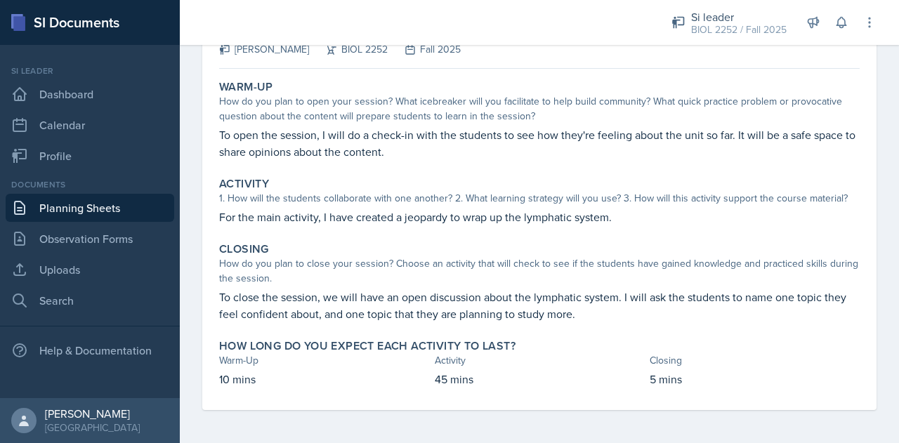
click at [117, 200] on link "Planning Sheets" at bounding box center [90, 208] width 168 height 28
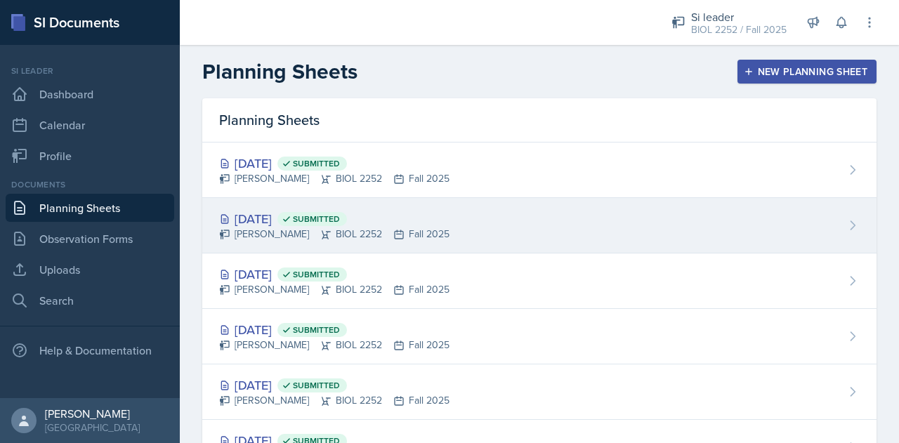
click at [504, 228] on div "[DATE] Submitted [PERSON_NAME] BIOL 2252 Fall 2025" at bounding box center [539, 225] width 674 height 55
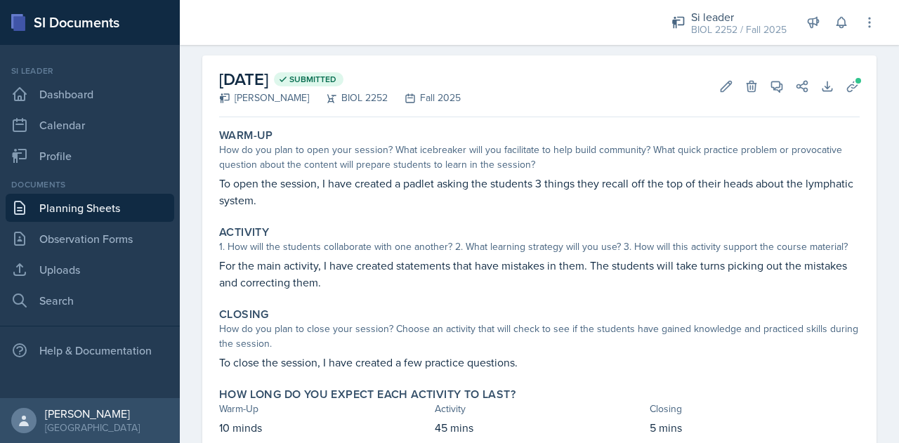
scroll to position [81, 0]
